Goal: Information Seeking & Learning: Learn about a topic

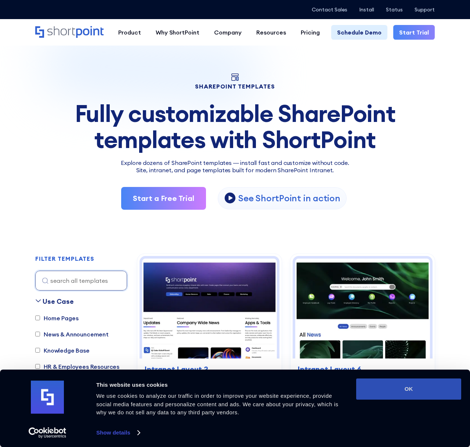
click at [403, 387] on button "OK" at bounding box center [408, 388] width 105 height 21
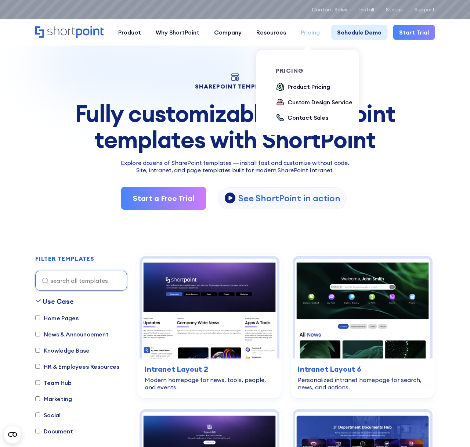
click at [308, 29] on div "Pricing" at bounding box center [310, 32] width 19 height 9
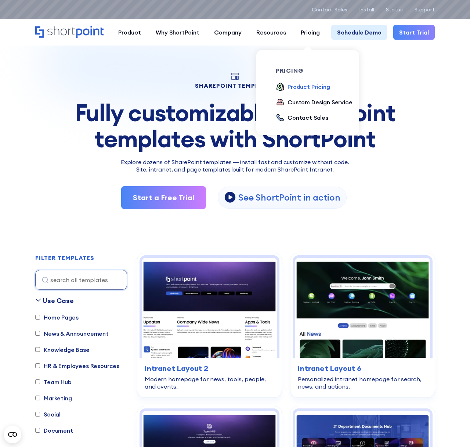
click at [309, 86] on div "Product Pricing" at bounding box center [308, 86] width 43 height 9
